Goal: Check status: Check status

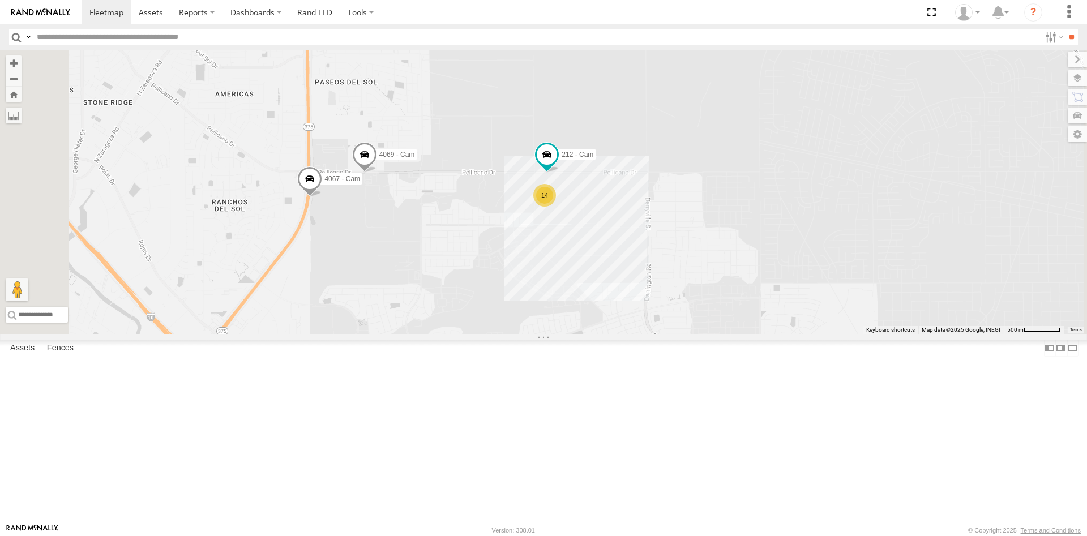
drag, startPoint x: 73, startPoint y: 57, endPoint x: 62, endPoint y: 59, distance: 11.0
click at [0, 0] on span "Asset" at bounding box center [0, 0] width 0 height 0
click at [0, 0] on div "442 - Cam" at bounding box center [0, 0] width 0 height 0
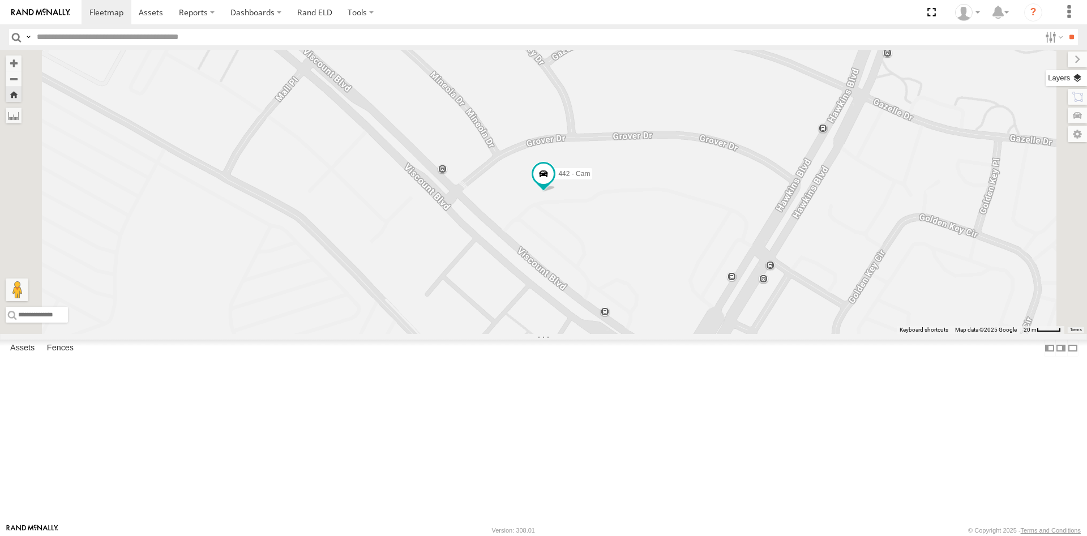
click at [1080, 75] on label at bounding box center [1065, 78] width 41 height 16
click at [0, 0] on span "Basemaps" at bounding box center [0, 0] width 0 height 0
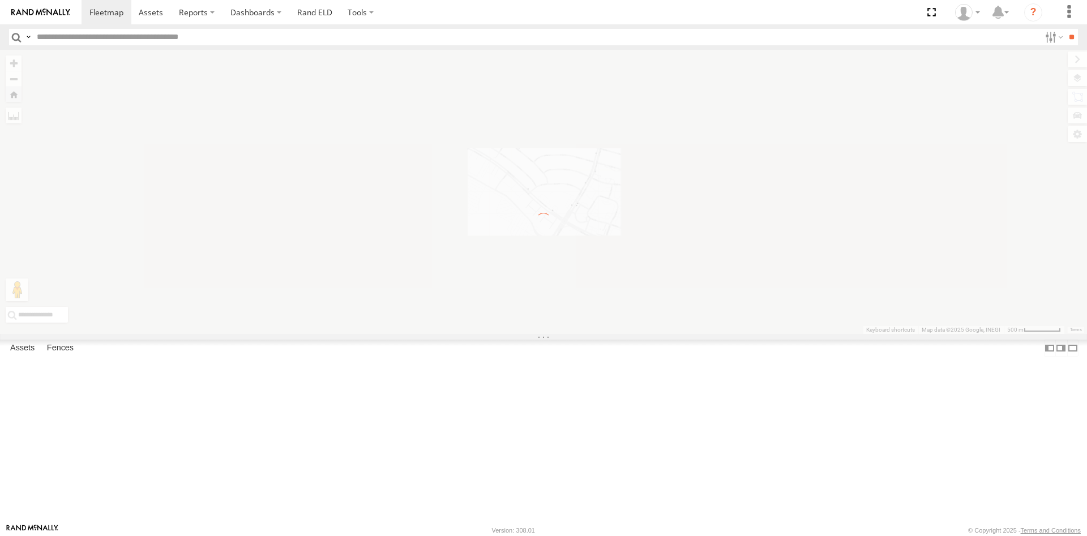
scroll to position [0, 0]
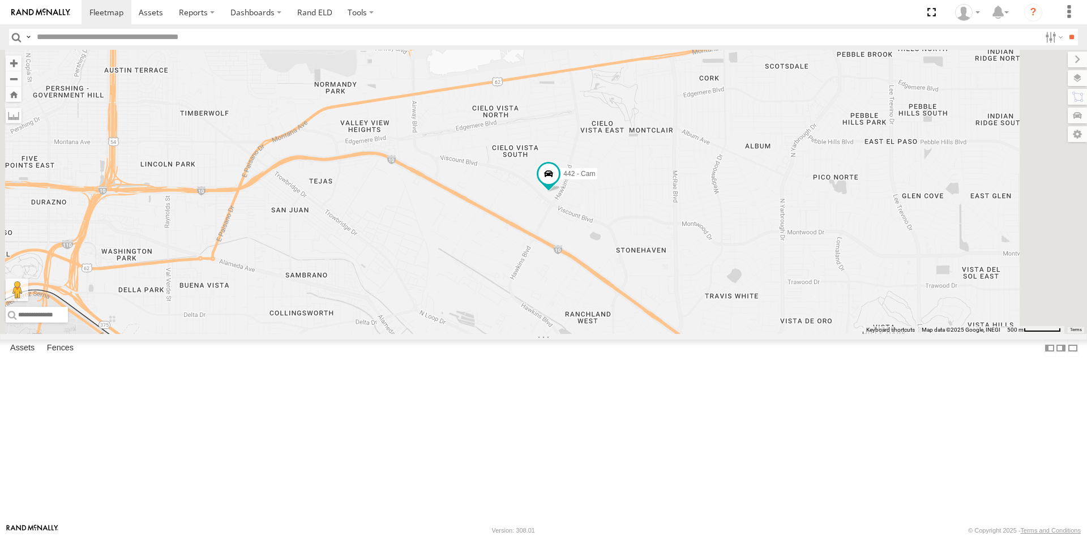
click at [0, 0] on span "Satellite + Roadmap" at bounding box center [0, 0] width 0 height 0
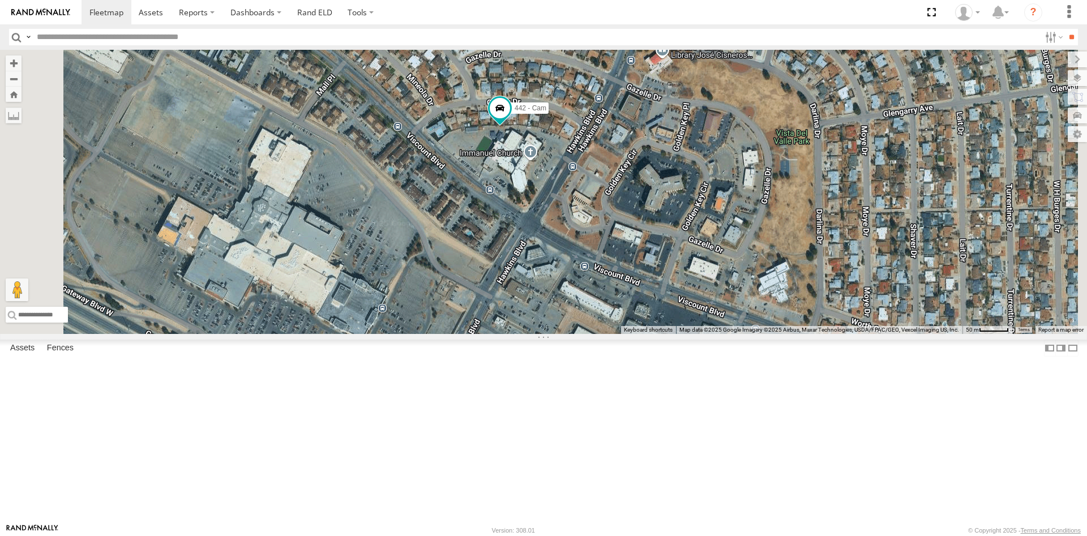
drag, startPoint x: 642, startPoint y: 256, endPoint x: 647, endPoint y: 282, distance: 27.1
click at [647, 282] on div "442 - Cam" at bounding box center [543, 192] width 1087 height 284
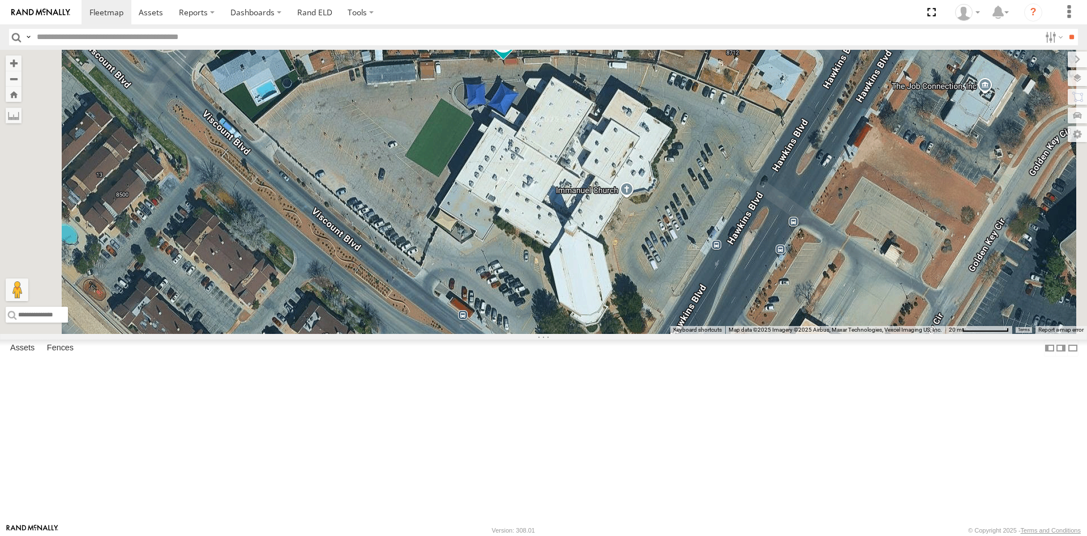
drag, startPoint x: 633, startPoint y: 256, endPoint x: 633, endPoint y: 285, distance: 29.4
click at [633, 285] on div "442 - Cam" at bounding box center [543, 192] width 1087 height 284
click at [1049, 61] on label at bounding box center [1068, 59] width 38 height 16
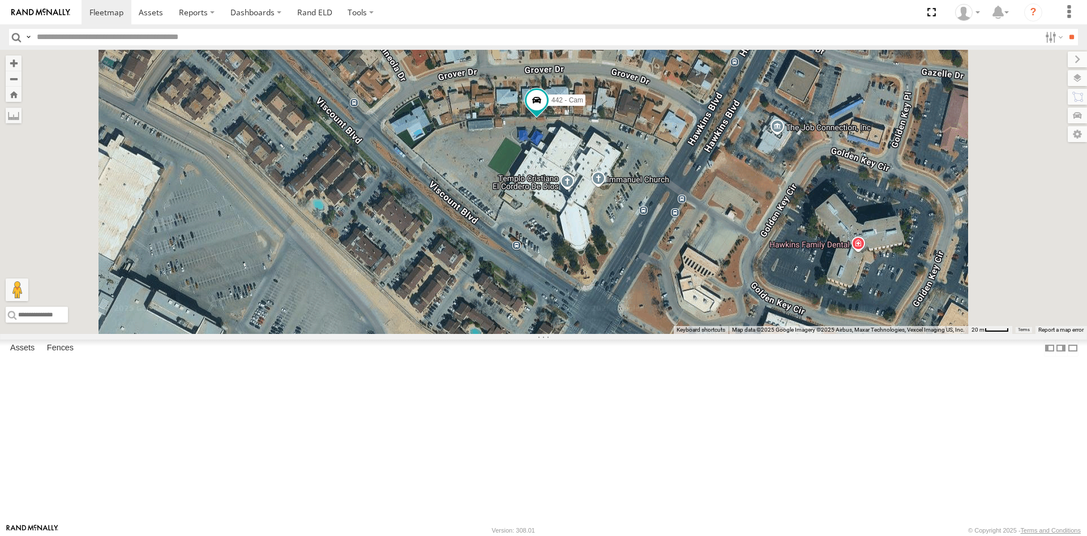
drag, startPoint x: 705, startPoint y: 263, endPoint x: 673, endPoint y: 264, distance: 31.7
click at [673, 264] on div "442 - Cam" at bounding box center [543, 192] width 1087 height 284
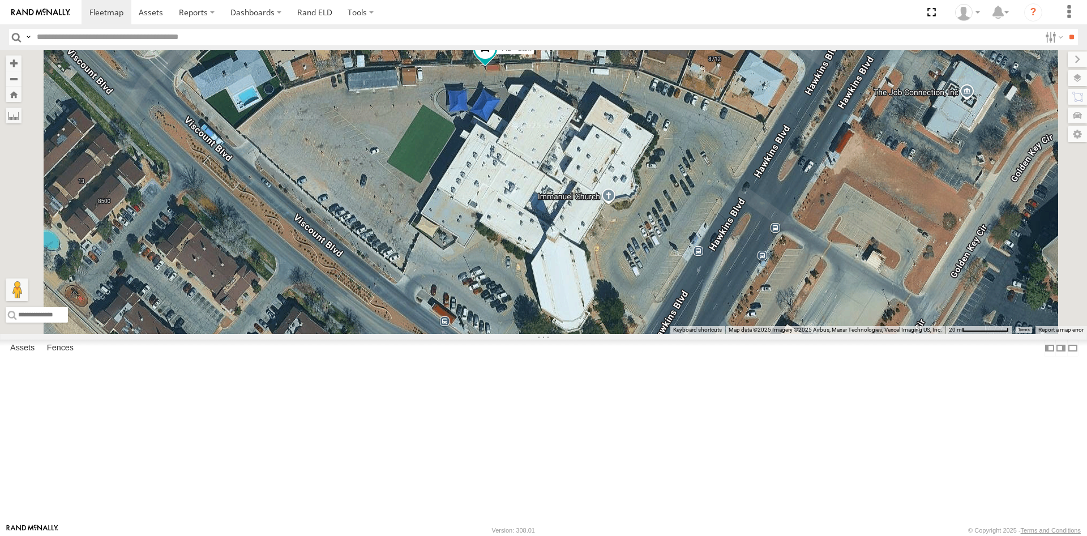
drag, startPoint x: 673, startPoint y: 259, endPoint x: 688, endPoint y: 280, distance: 25.6
click at [688, 280] on div "442 - Cam" at bounding box center [543, 192] width 1087 height 284
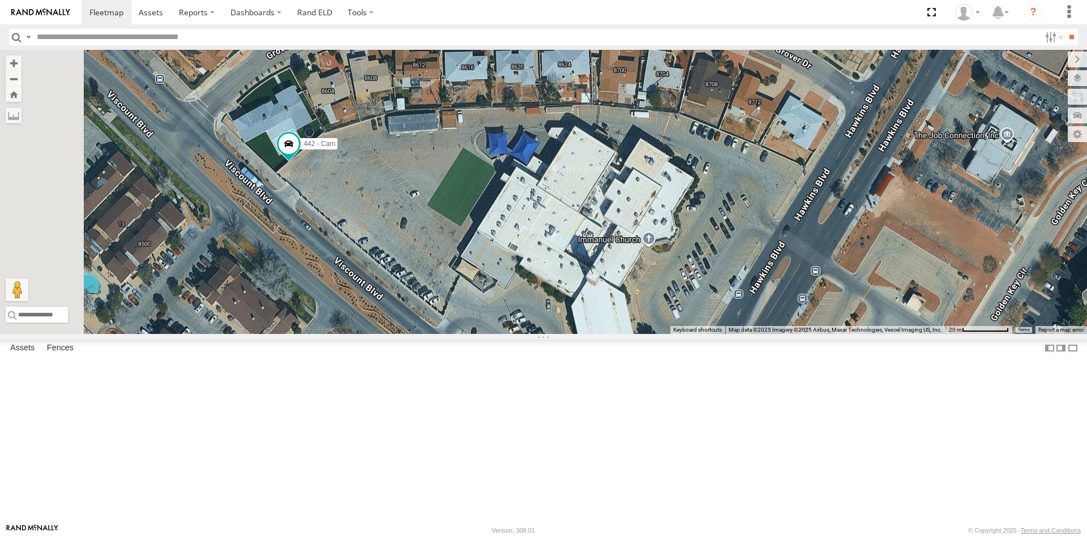
drag, startPoint x: 471, startPoint y: 239, endPoint x: 499, endPoint y: 264, distance: 37.3
click at [499, 264] on div "442 - Cam" at bounding box center [543, 192] width 1087 height 284
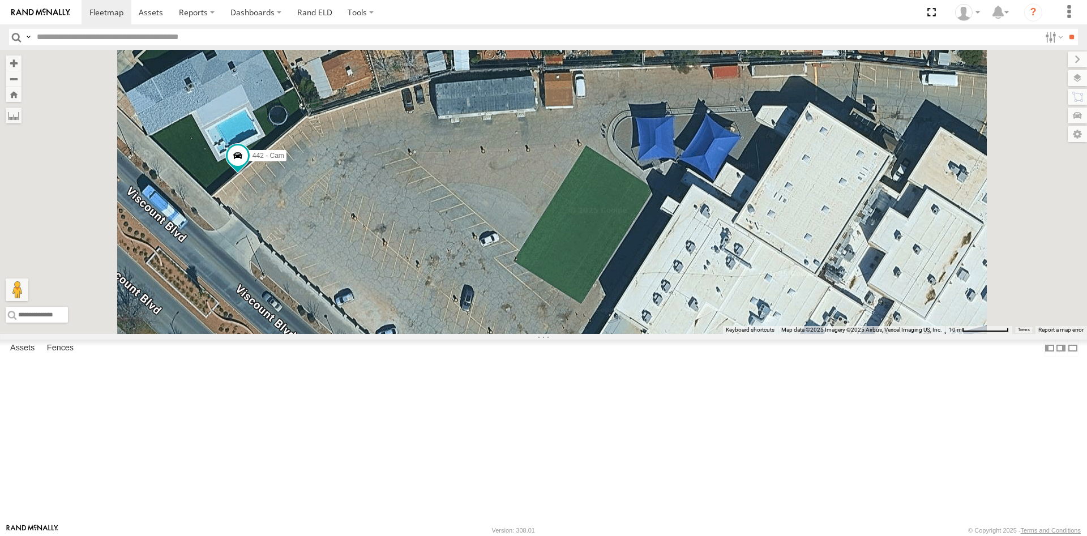
drag, startPoint x: 475, startPoint y: 251, endPoint x: 493, endPoint y: 256, distance: 19.4
click at [493, 256] on div "442 - Cam" at bounding box center [543, 192] width 1087 height 284
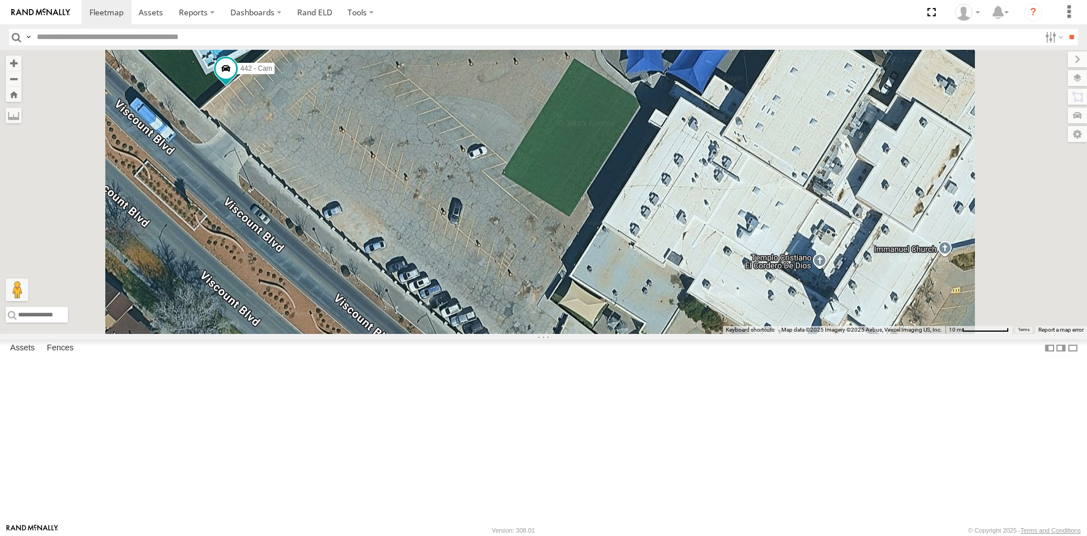
drag, startPoint x: 590, startPoint y: 319, endPoint x: 577, endPoint y: 226, distance: 94.3
click at [577, 226] on div "442 - Cam" at bounding box center [543, 192] width 1087 height 284
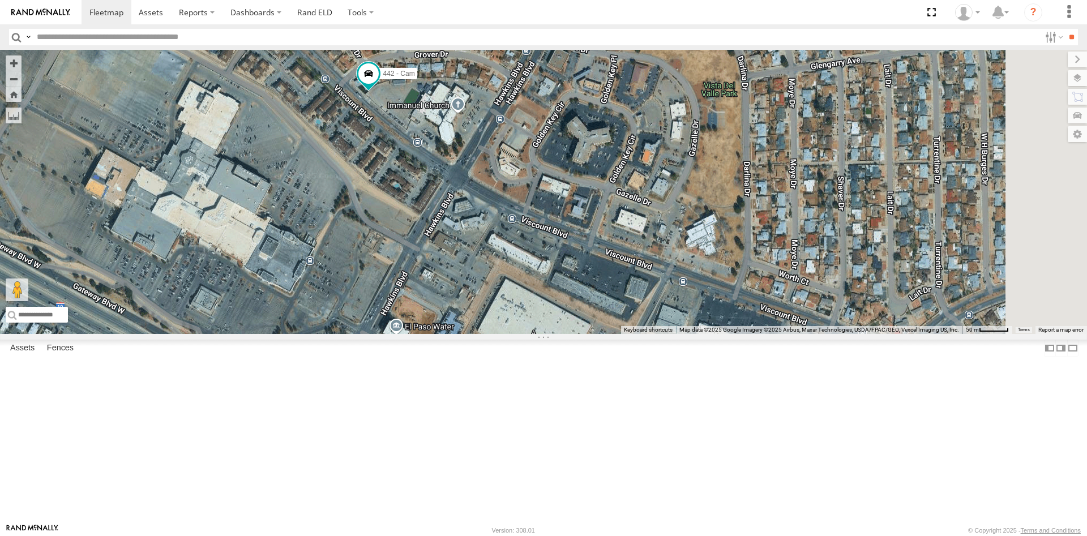
drag, startPoint x: 593, startPoint y: 300, endPoint x: 586, endPoint y: 292, distance: 10.4
click at [586, 292] on div "442 - Cam" at bounding box center [543, 192] width 1087 height 284
